Goal: Obtain resource: Obtain resource

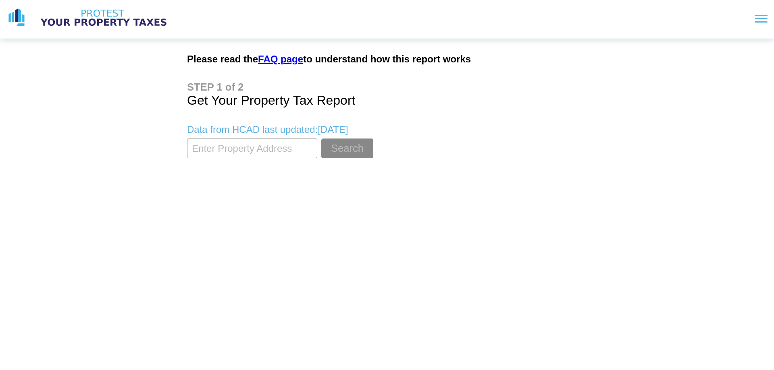
click at [229, 151] on input "textbox" at bounding box center [252, 149] width 130 height 20
type input "1525 woodcrest dr"
click at [321, 139] on button "Search" at bounding box center [347, 149] width 52 height 20
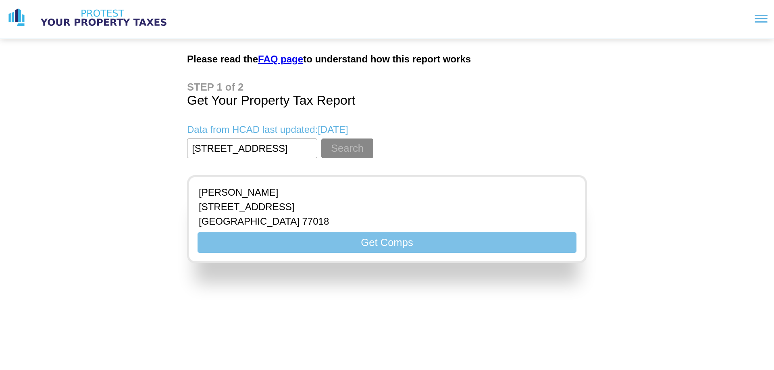
click at [386, 243] on button "Get Comps" at bounding box center [387, 243] width 379 height 21
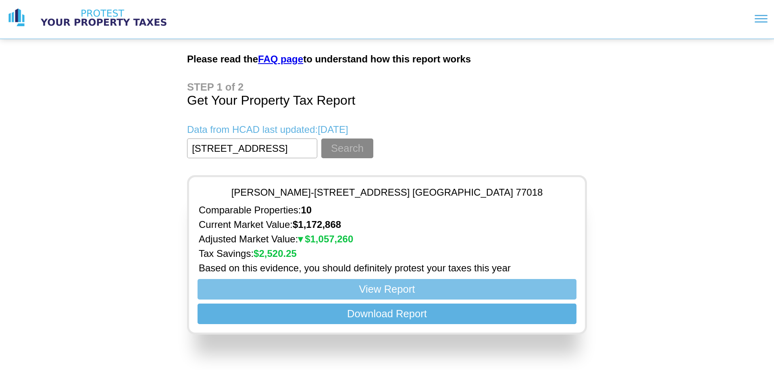
click at [396, 293] on button "View Report" at bounding box center [387, 289] width 379 height 21
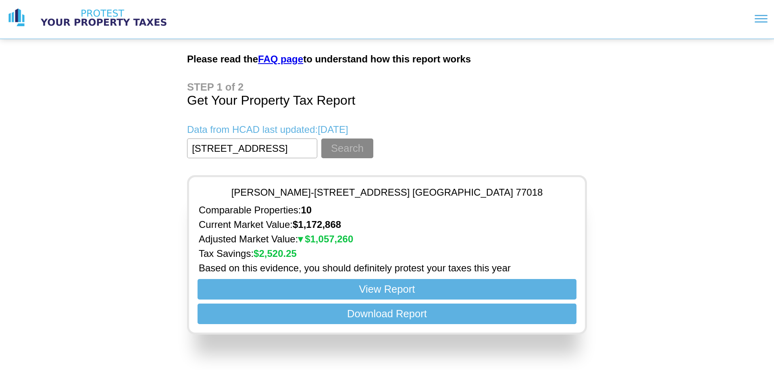
drag, startPoint x: 281, startPoint y: 149, endPoint x: 62, endPoint y: 147, distance: 218.5
click at [62, 147] on div "Please read the FAQ page to understand how this report works Get Your Property …" at bounding box center [387, 170] width 774 height 341
click at [95, 191] on div "Please read the FAQ page to understand how this report works Get Your Property …" at bounding box center [387, 170] width 774 height 341
click at [104, 23] on img at bounding box center [103, 18] width 141 height 20
click at [113, 16] on img at bounding box center [103, 18] width 141 height 20
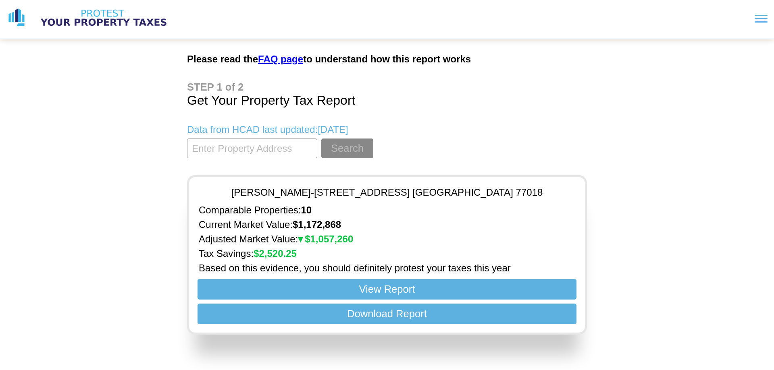
click at [15, 17] on img at bounding box center [16, 18] width 20 height 20
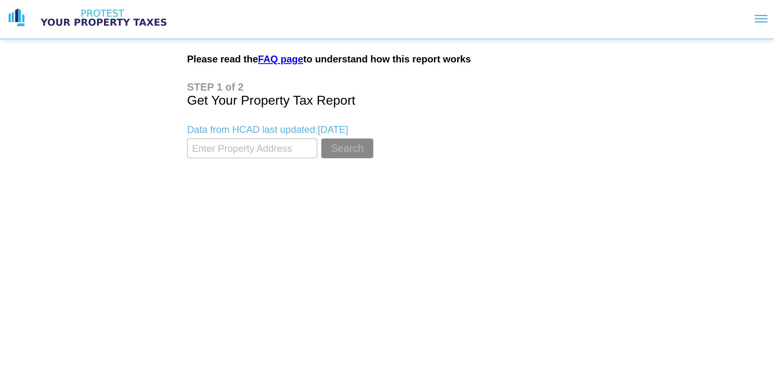
click at [296, 58] on link "FAQ page" at bounding box center [280, 59] width 45 height 11
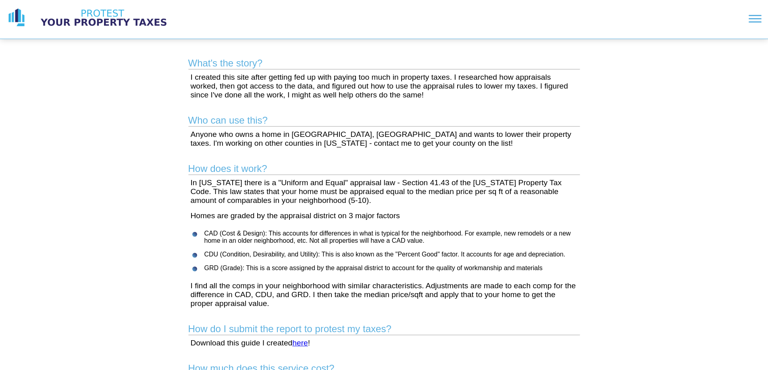
click at [13, 13] on img at bounding box center [16, 18] width 20 height 20
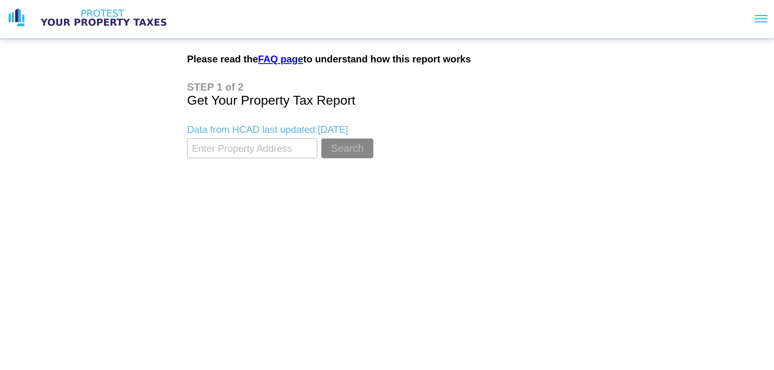
click at [94, 13] on img at bounding box center [103, 18] width 141 height 20
